Goal: Task Accomplishment & Management: Use online tool/utility

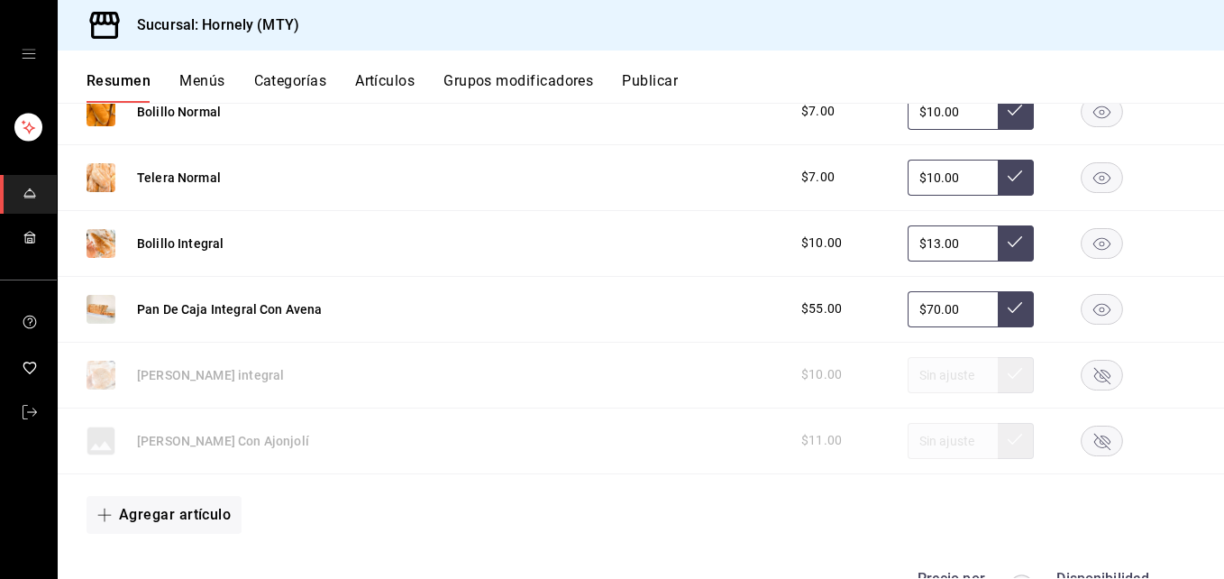
scroll to position [5678, 0]
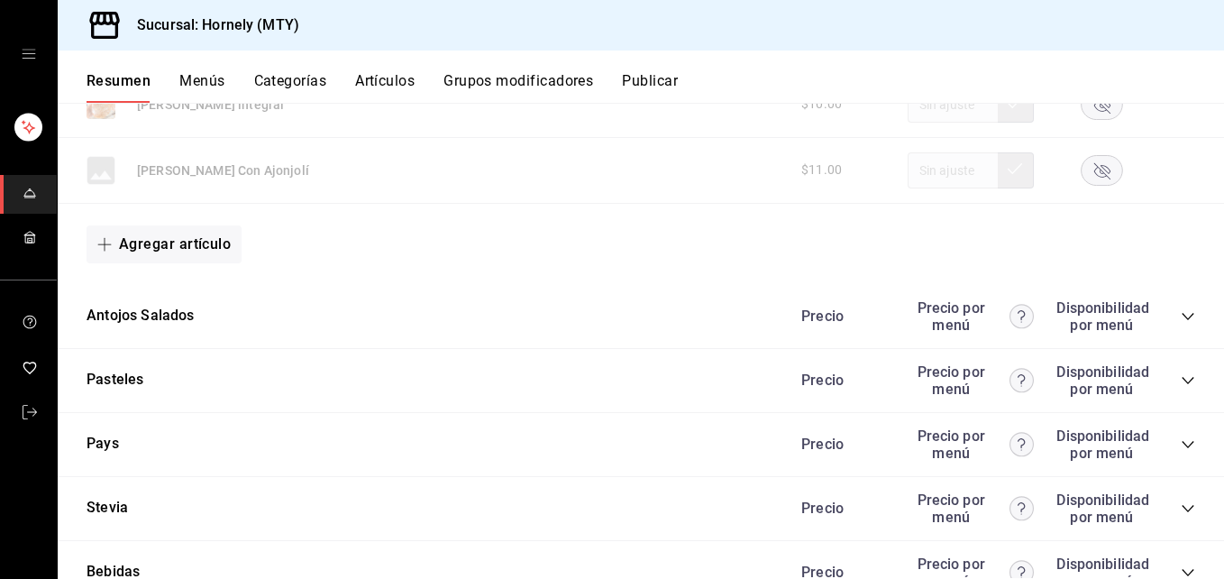
click at [1181, 315] on icon "collapse-category-row" at bounding box center [1188, 316] width 14 height 14
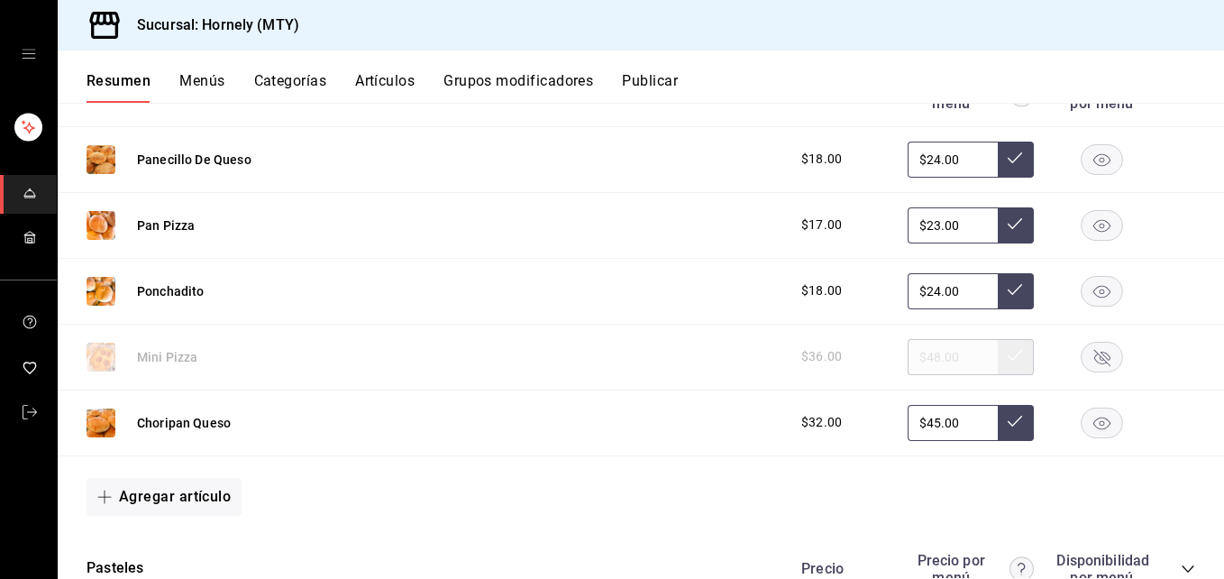
scroll to position [5949, 0]
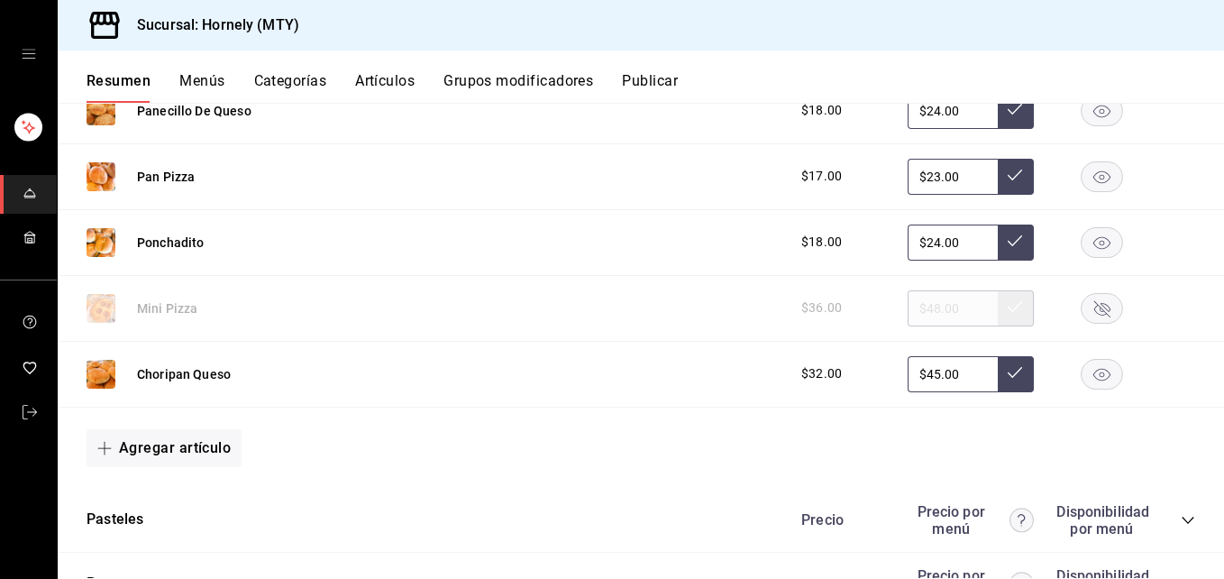
click at [1099, 170] on rect "button" at bounding box center [1102, 176] width 41 height 30
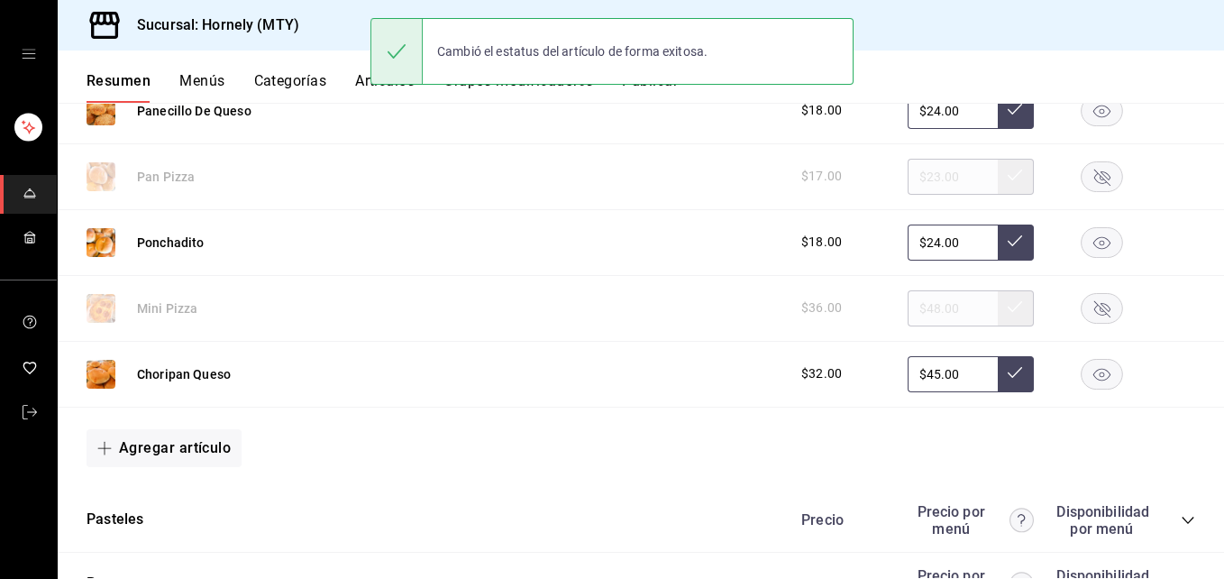
click at [1093, 241] on icon "button" at bounding box center [1101, 242] width 17 height 13
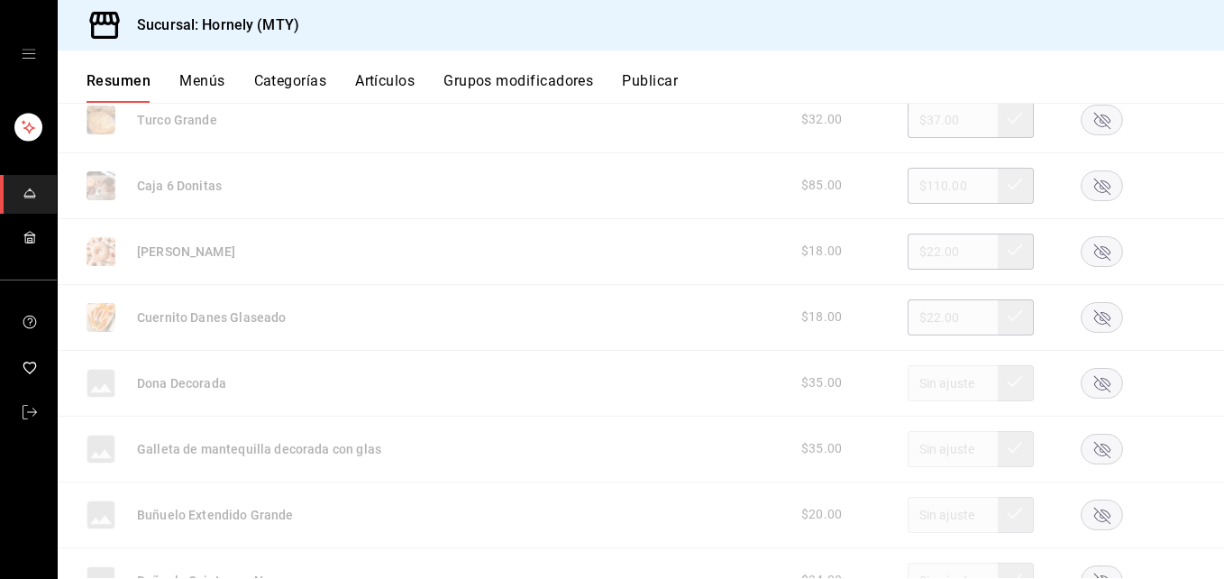
scroll to position [4056, 0]
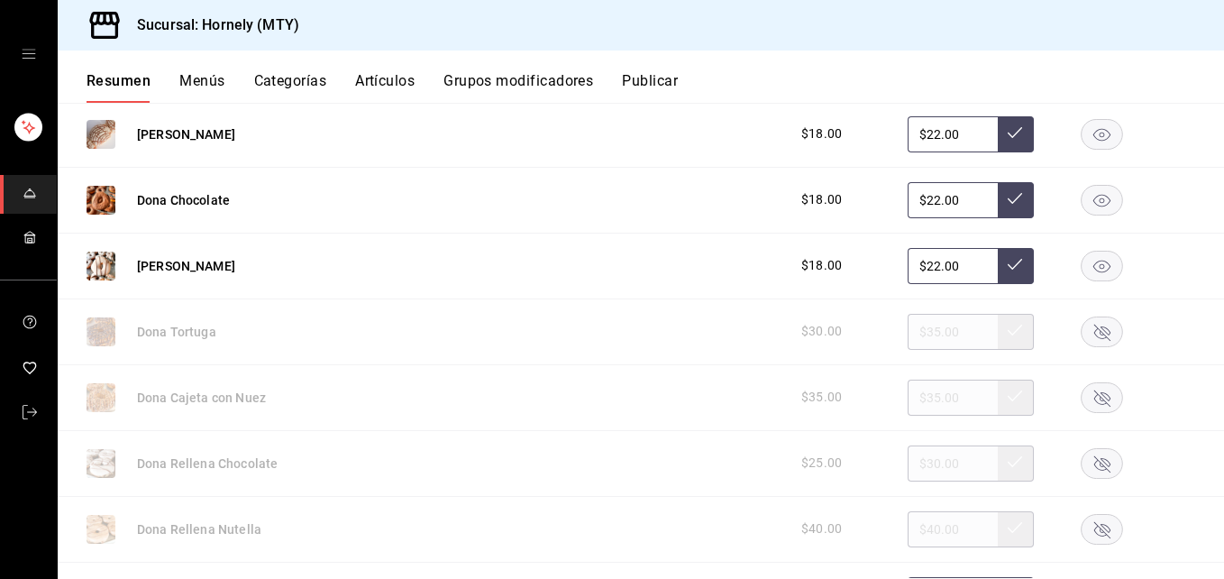
click at [670, 76] on button "Publicar" at bounding box center [650, 87] width 56 height 31
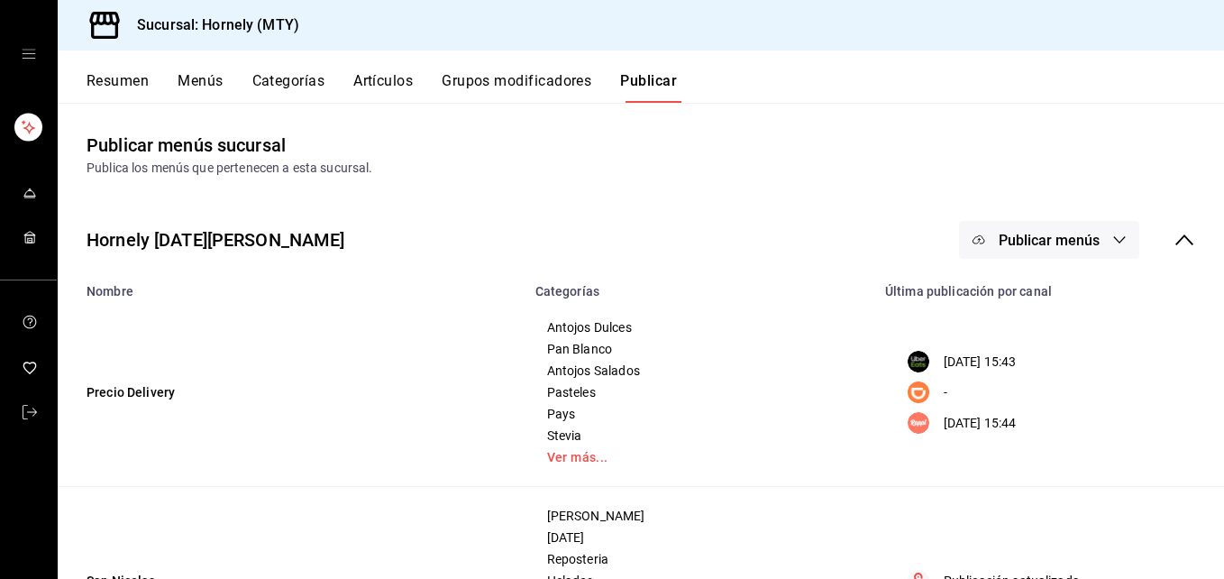
click at [105, 80] on button "Resumen" at bounding box center [118, 87] width 62 height 31
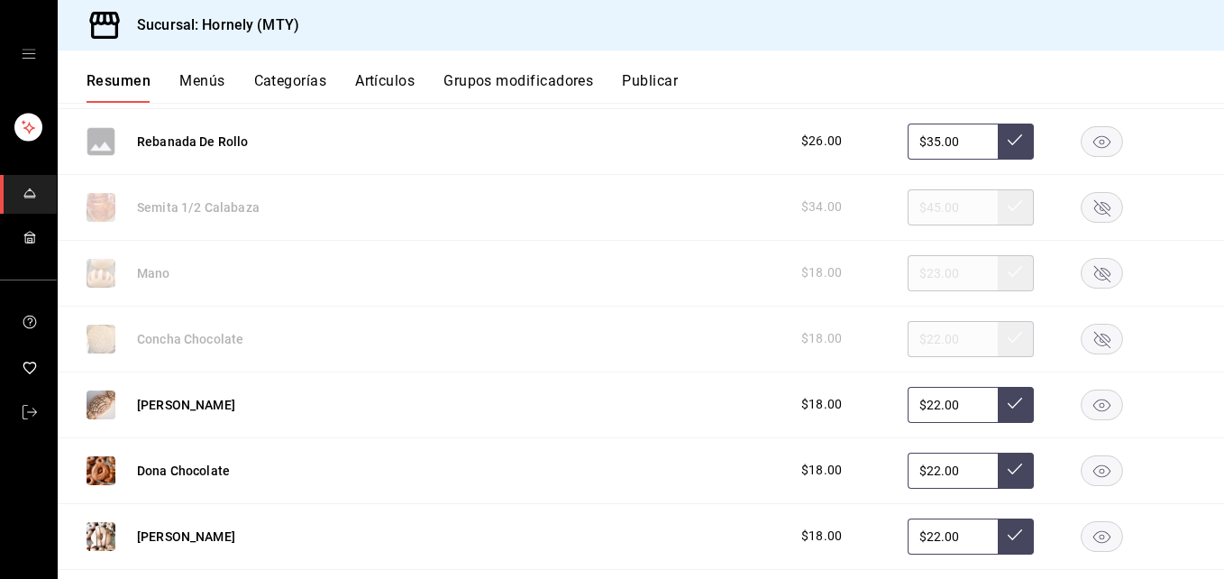
scroll to position [4056, 0]
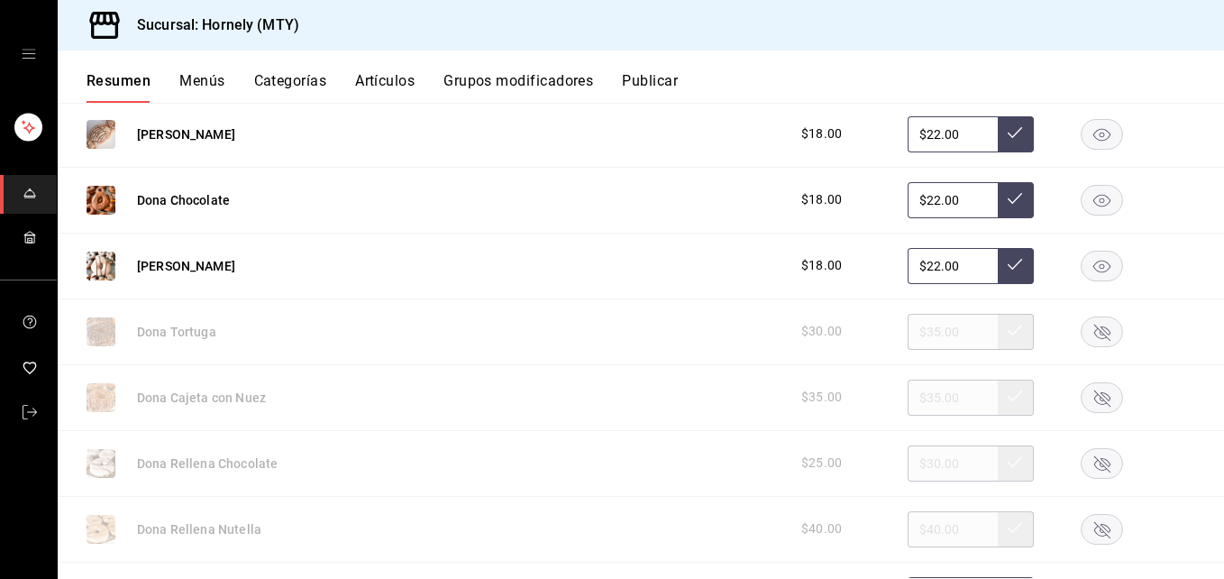
click at [1094, 332] on icon "button" at bounding box center [1102, 332] width 16 height 16
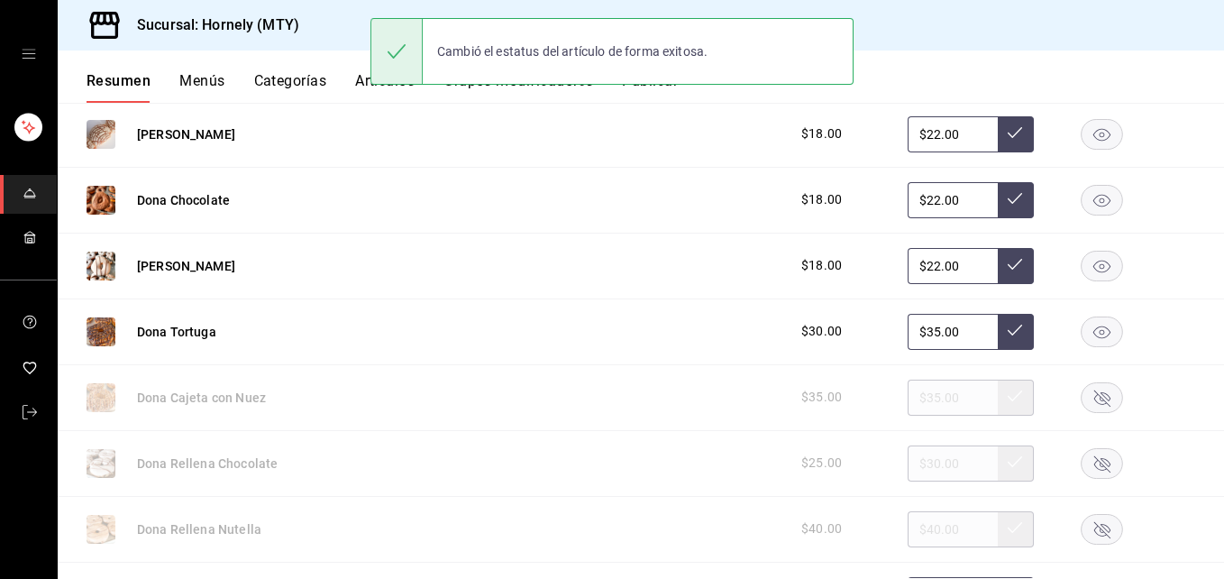
click at [1084, 400] on rect "button" at bounding box center [1102, 397] width 41 height 30
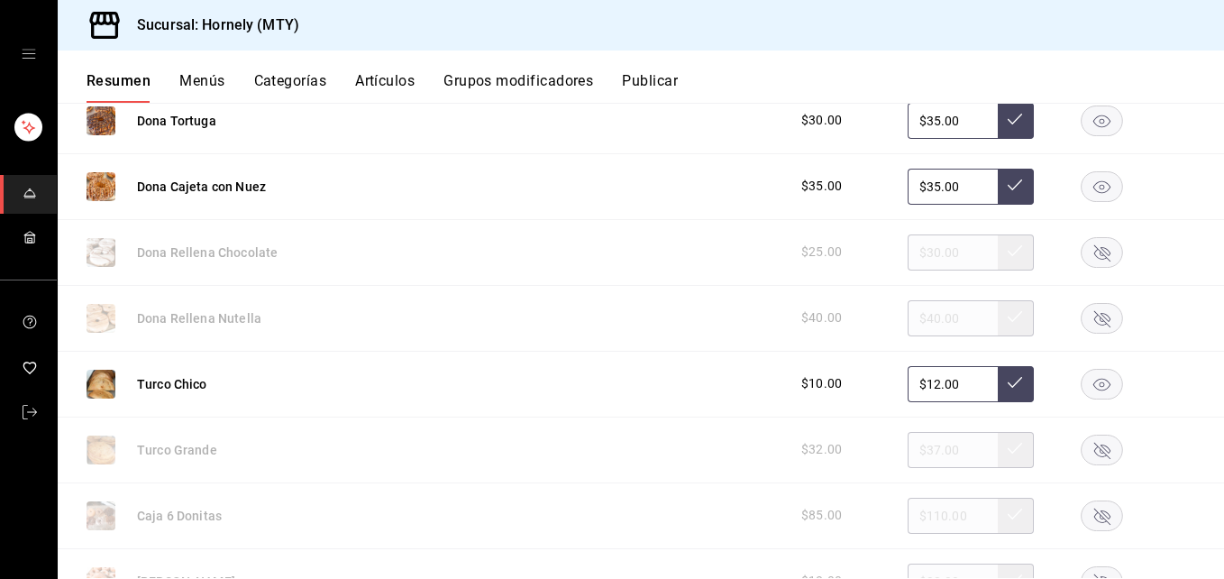
scroll to position [4597, 0]
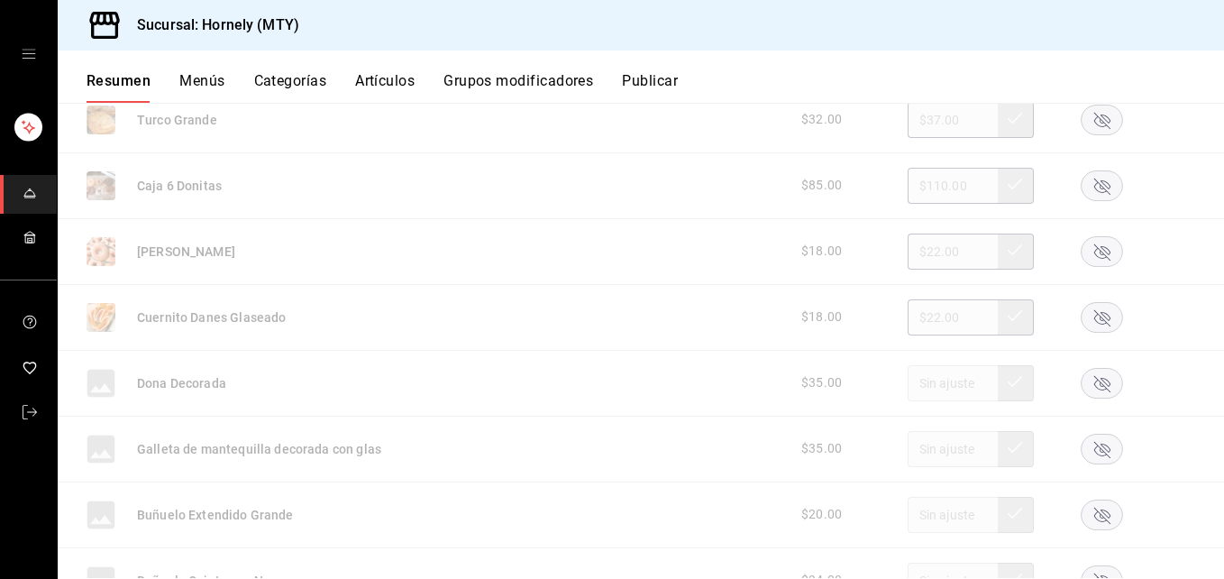
click at [1087, 252] on rect "button" at bounding box center [1102, 251] width 41 height 30
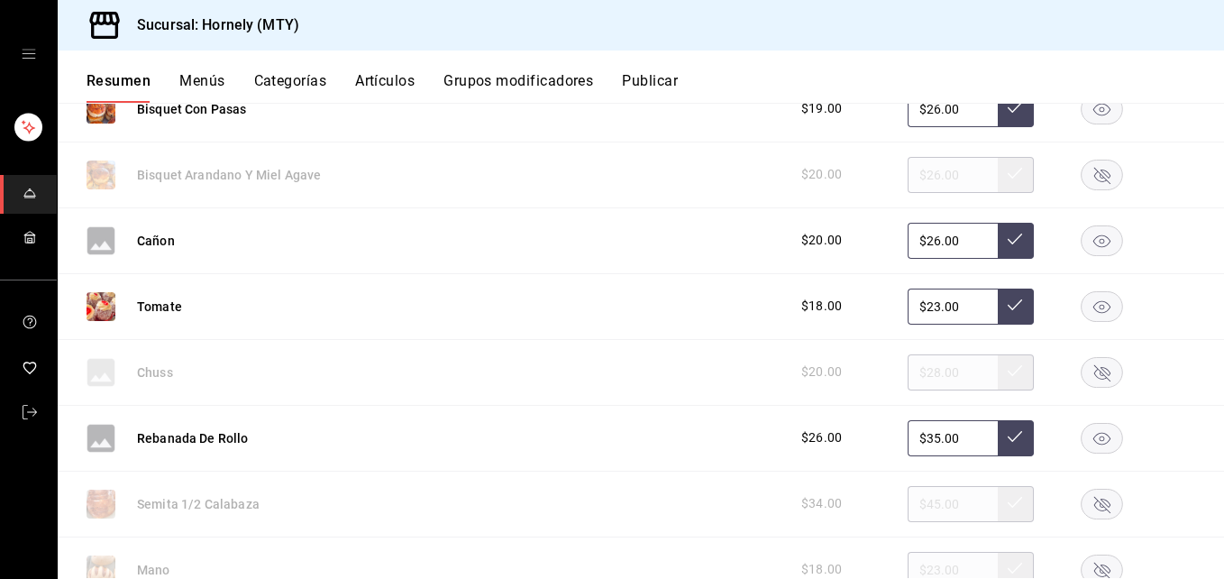
scroll to position [3515, 0]
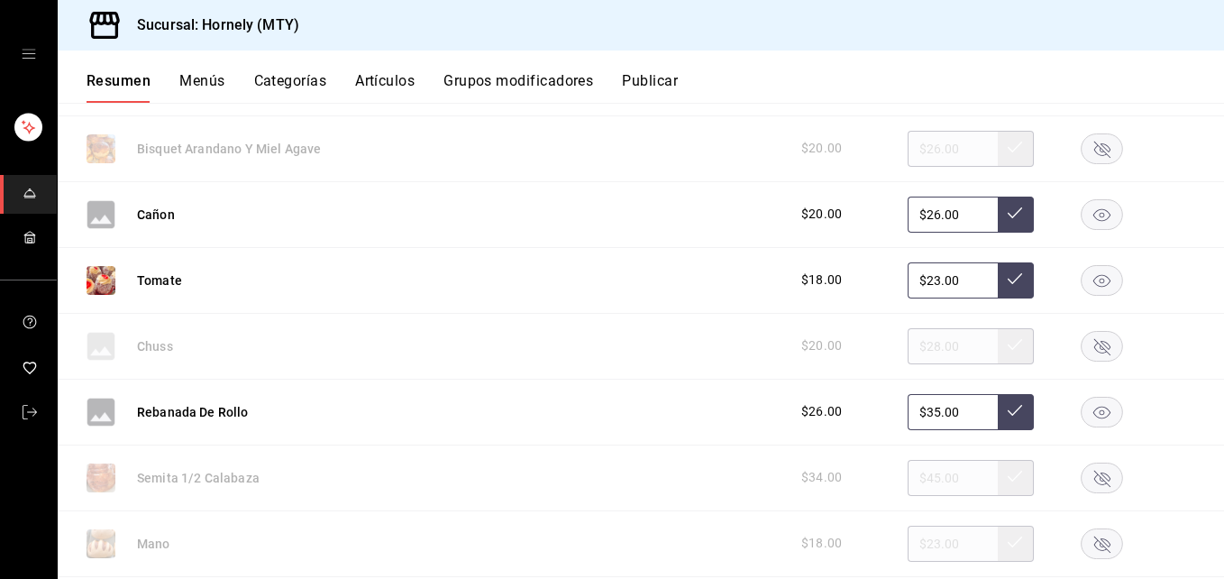
click at [1096, 348] on icon "button" at bounding box center [1102, 346] width 42 height 31
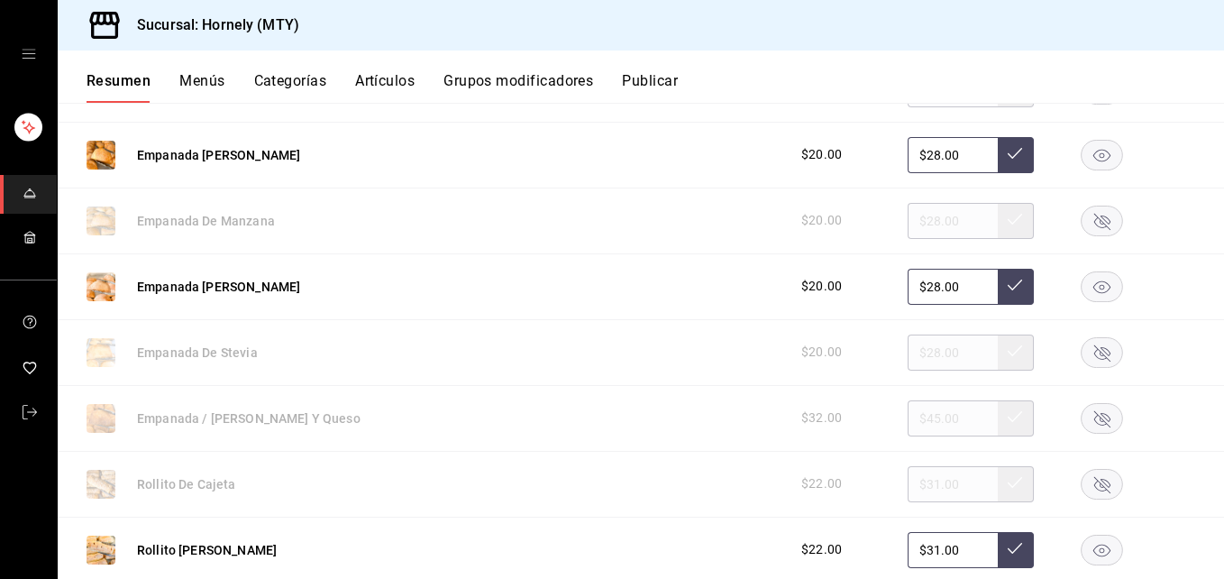
scroll to position [541, 0]
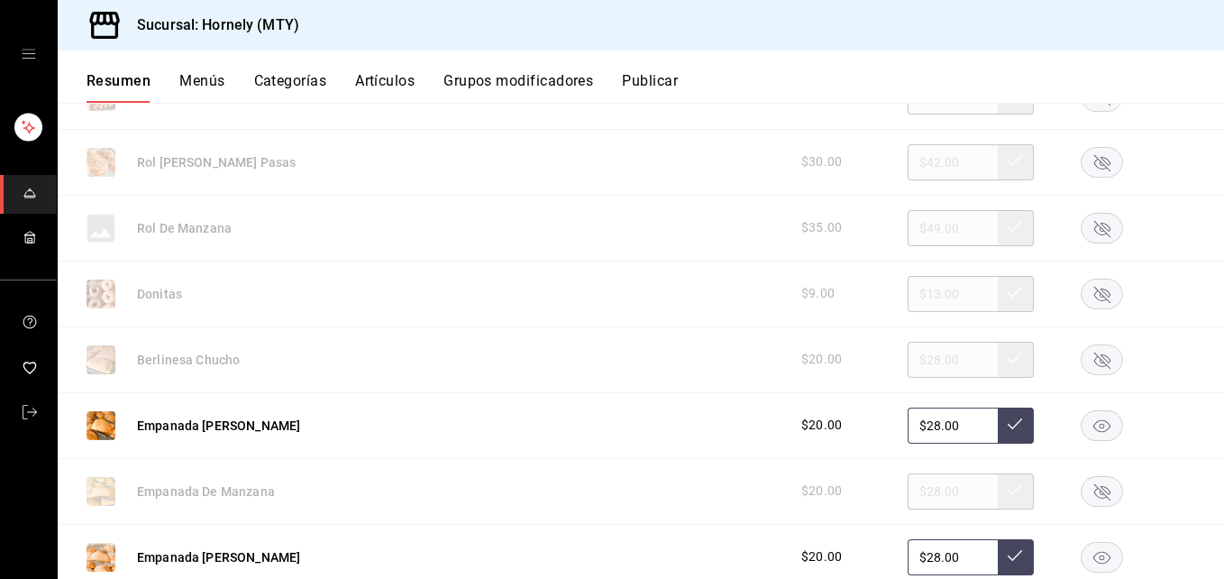
click at [1094, 288] on icon "button" at bounding box center [1102, 294] width 16 height 16
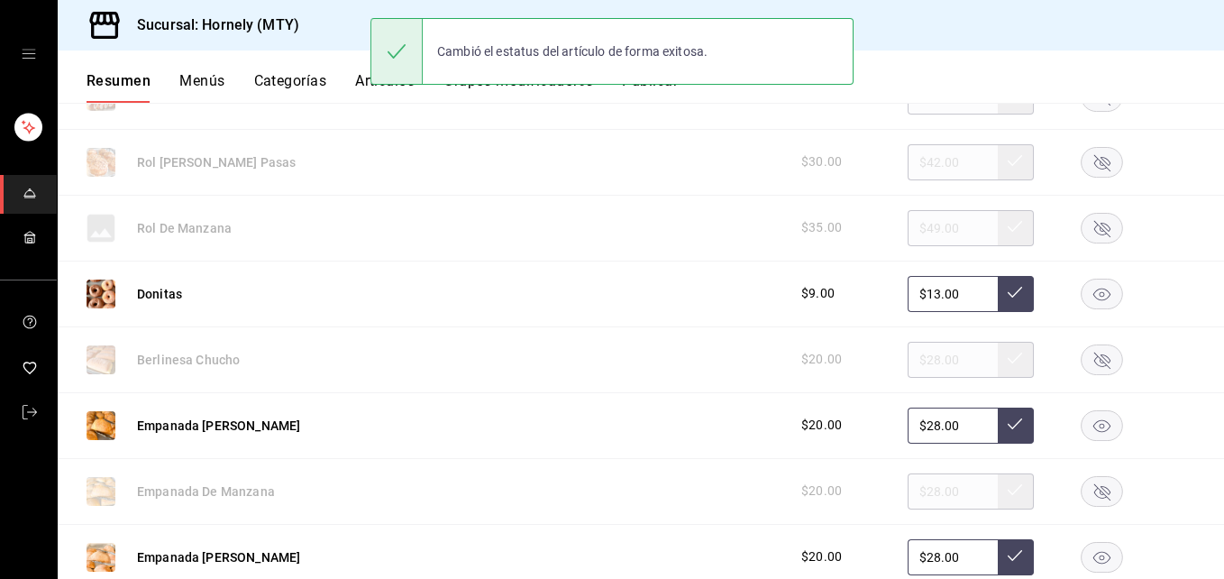
click at [1082, 361] on rect "button" at bounding box center [1102, 359] width 41 height 30
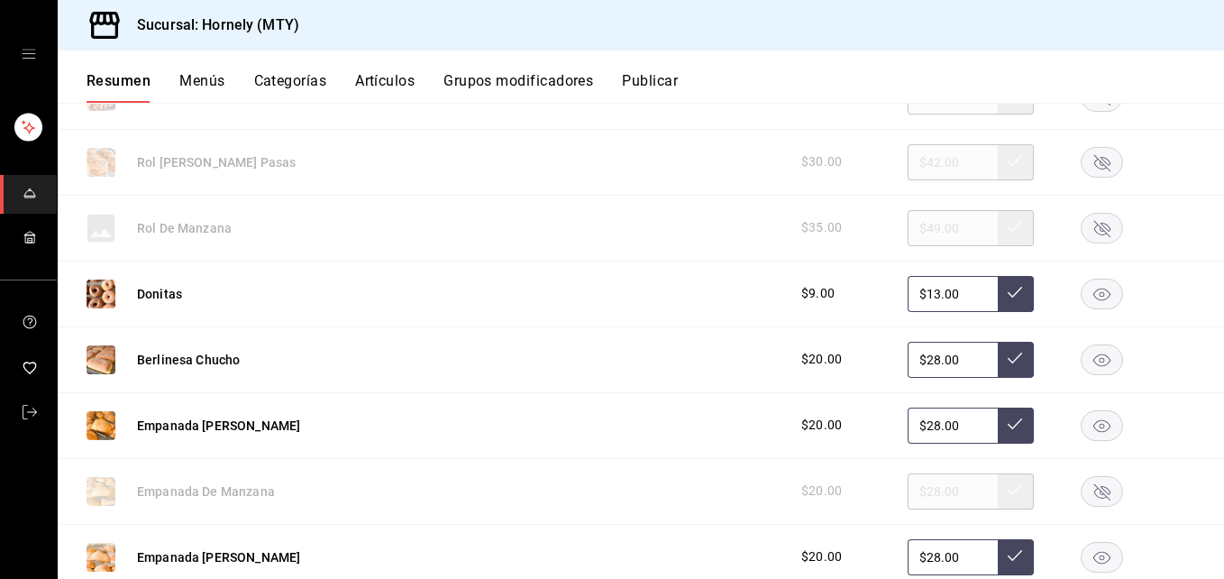
click at [658, 85] on button "Publicar" at bounding box center [650, 87] width 56 height 31
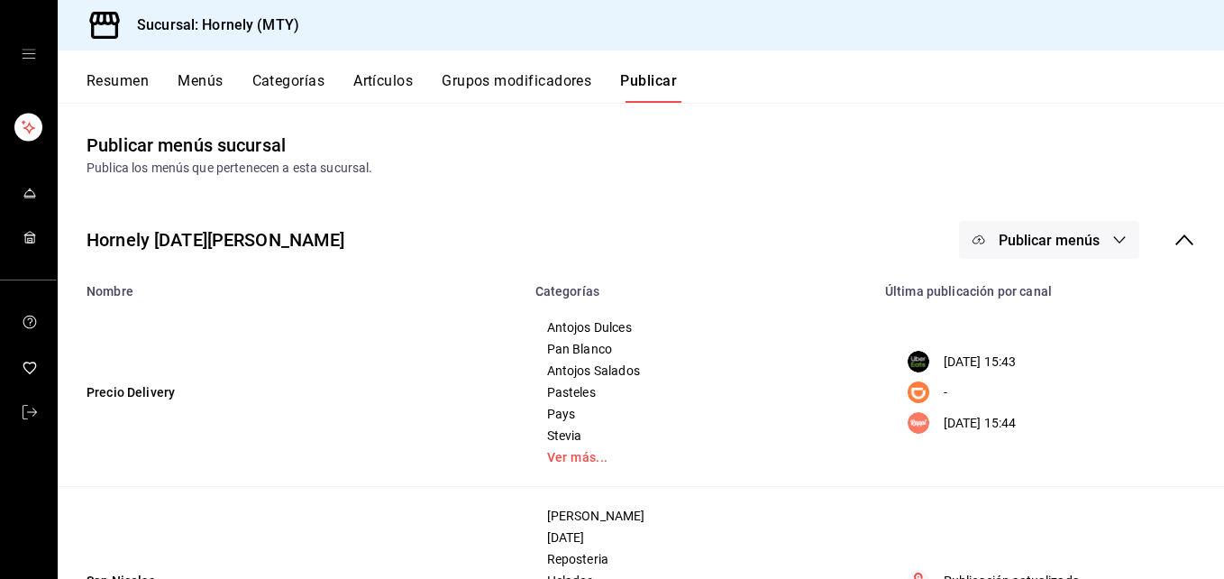
click at [1073, 244] on span "Publicar menús" at bounding box center [1049, 240] width 101 height 17
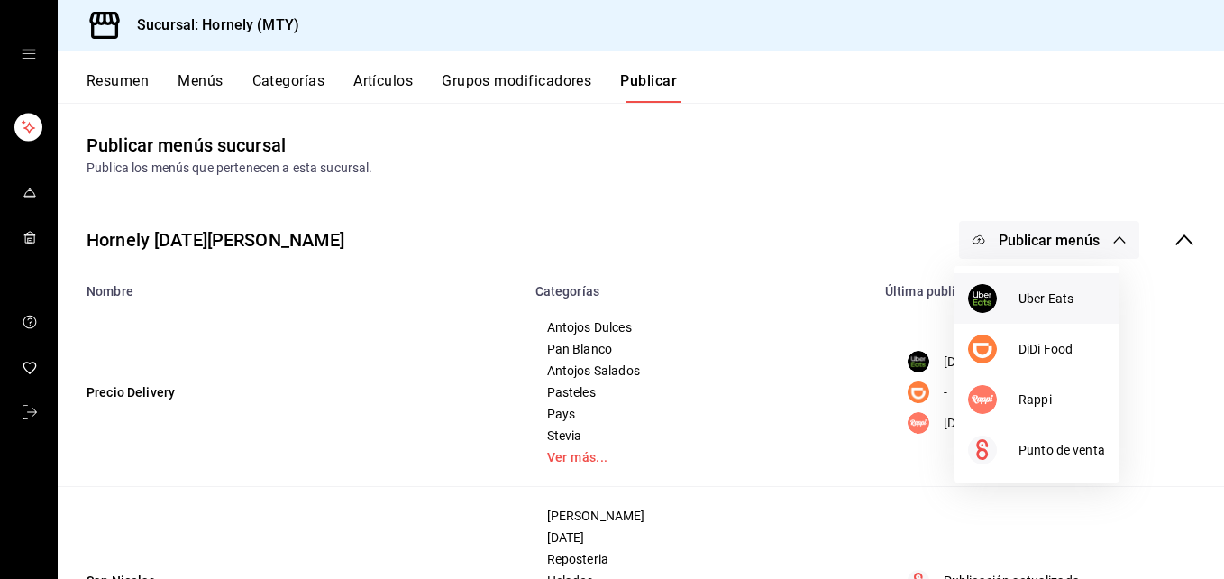
click at [1041, 302] on span "Uber Eats" at bounding box center [1062, 298] width 87 height 19
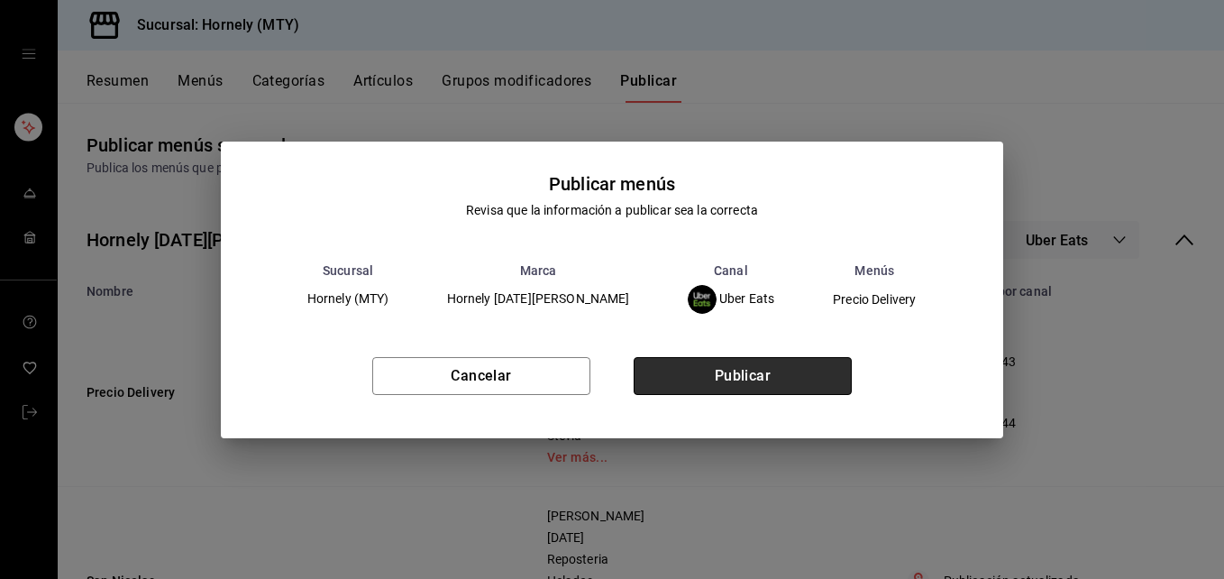
click at [738, 377] on button "Publicar" at bounding box center [743, 376] width 218 height 38
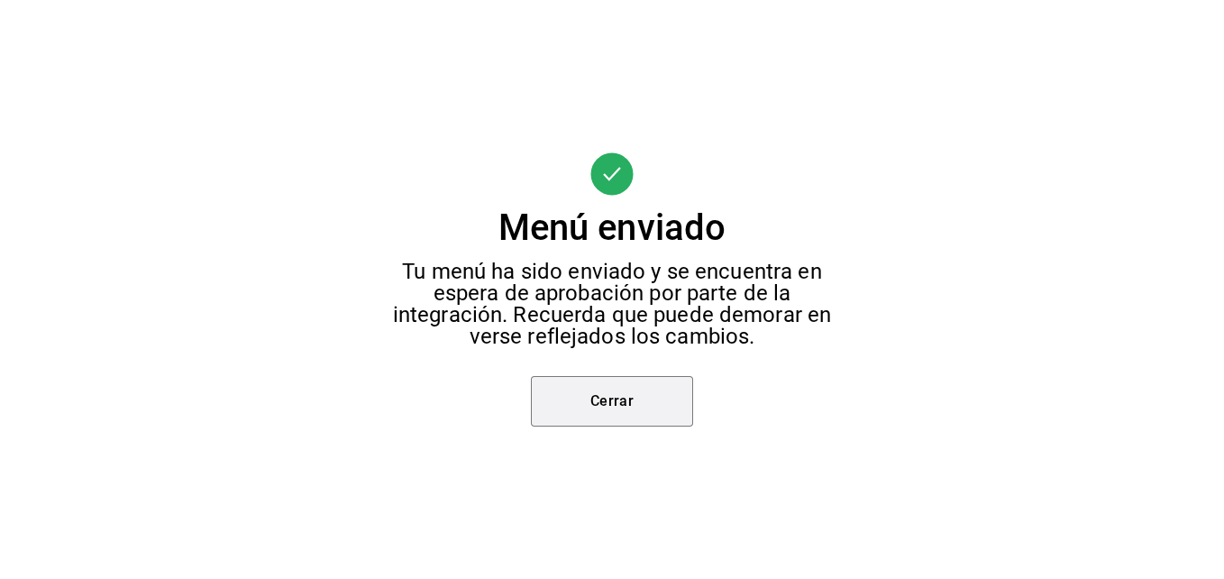
click at [660, 400] on button "Cerrar" at bounding box center [612, 401] width 162 height 50
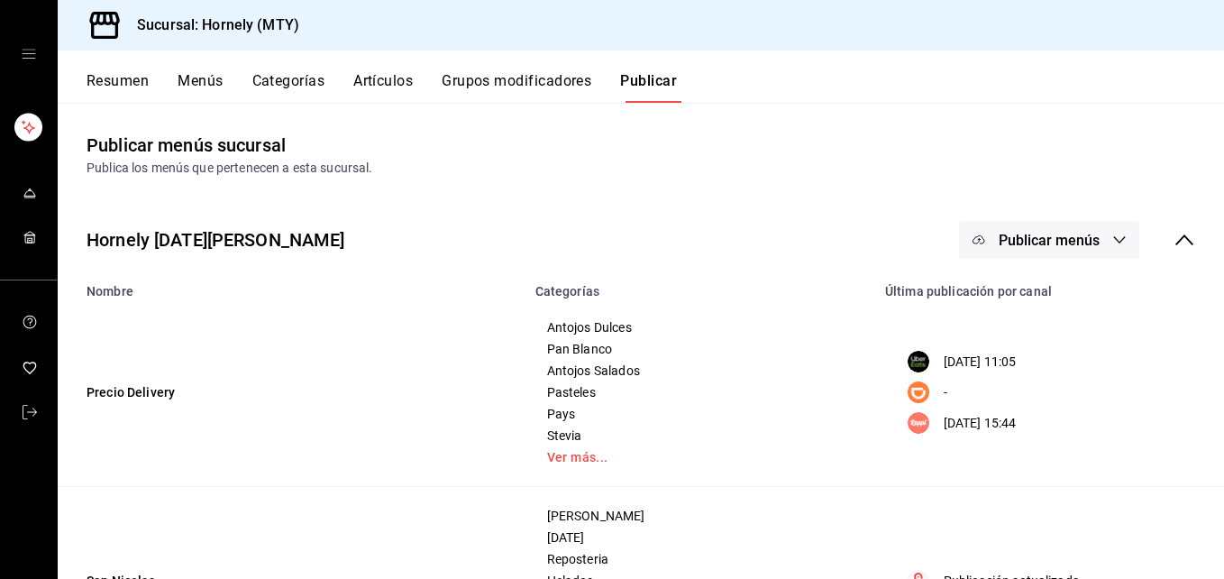
click at [1060, 235] on span "Publicar menús" at bounding box center [1049, 240] width 101 height 17
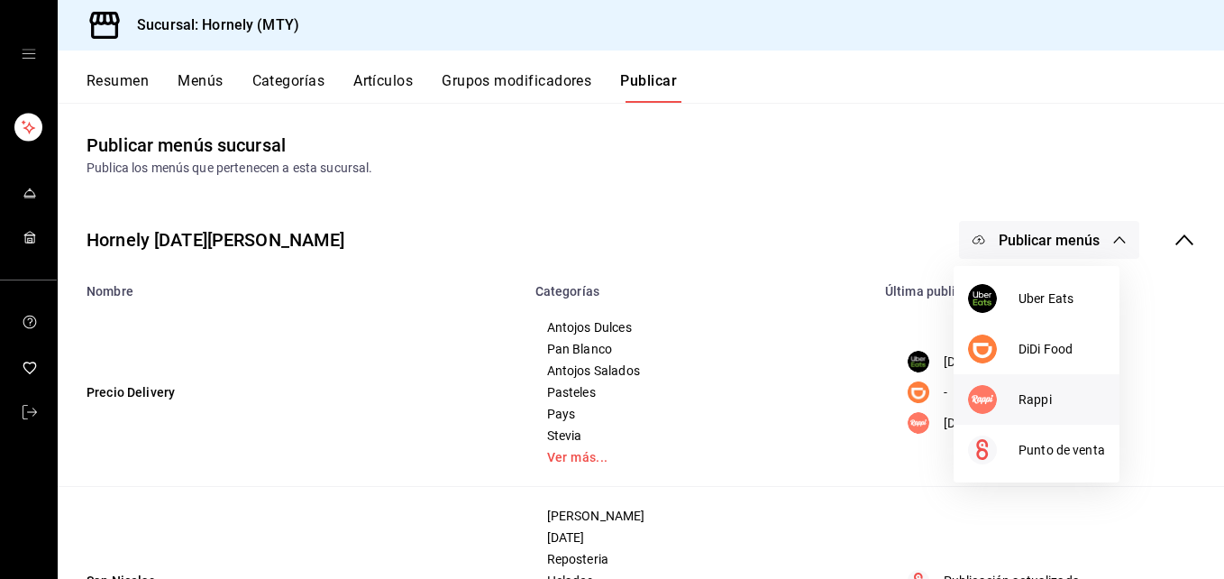
click at [1015, 405] on div at bounding box center [993, 399] width 50 height 29
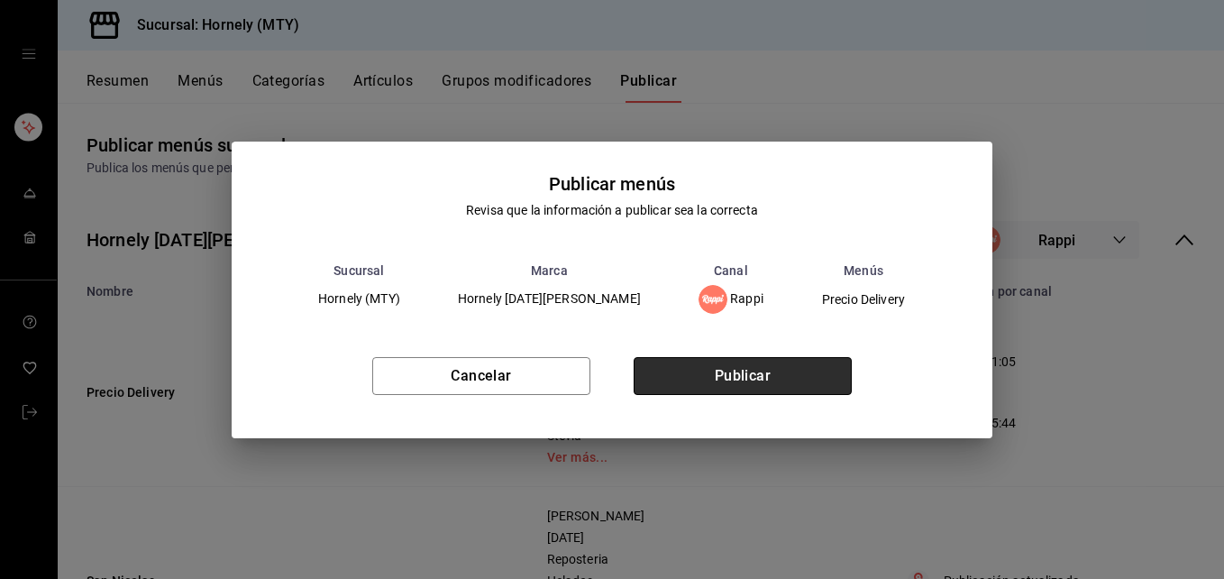
click at [751, 370] on button "Publicar" at bounding box center [743, 376] width 218 height 38
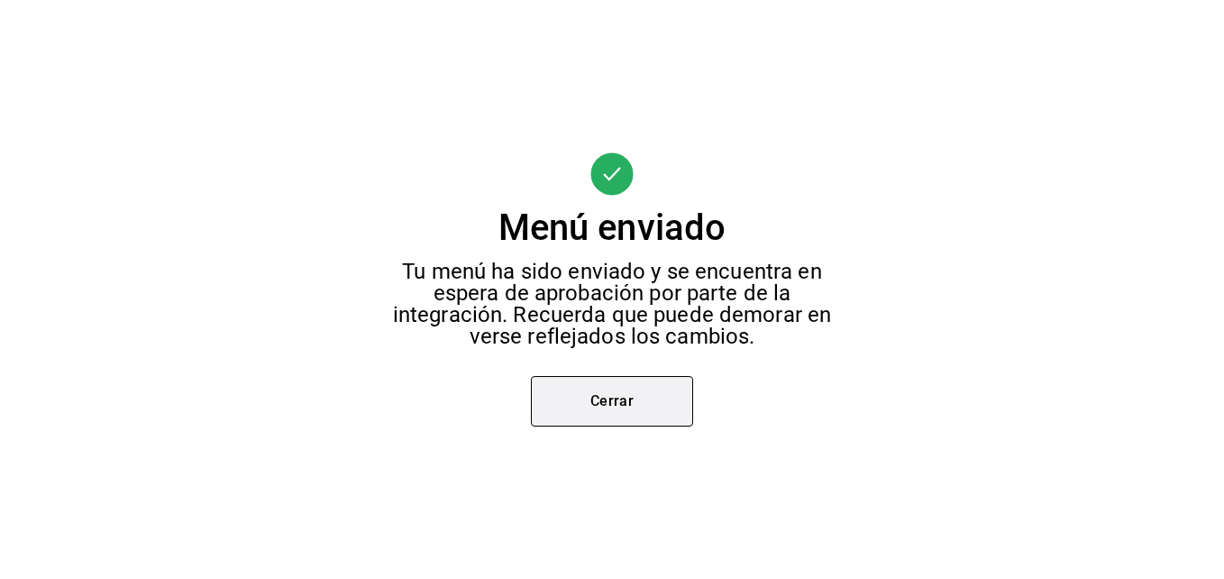
click at [659, 410] on button "Cerrar" at bounding box center [612, 401] width 162 height 50
